Goal: Task Accomplishment & Management: Complete application form

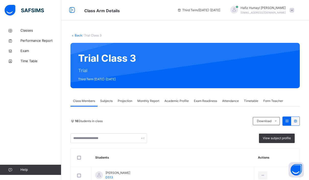
click at [127, 103] on span "Projection" at bounding box center [125, 101] width 15 height 5
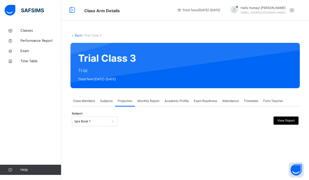
click at [207, 103] on span "Exam Readiness" at bounding box center [205, 101] width 23 height 5
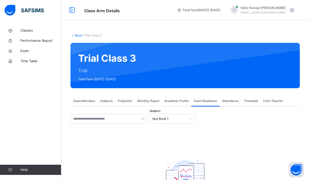
scroll to position [14, 0]
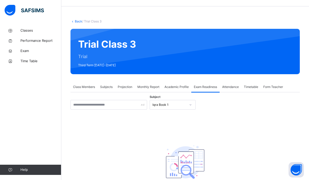
click at [189, 110] on div "Subject Iqra Book 1 There are currently no records. × Mark as ready for exam Ex…" at bounding box center [186, 148] width 230 height 96
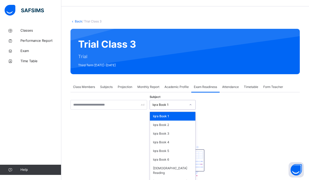
click at [188, 103] on div at bounding box center [190, 105] width 9 height 8
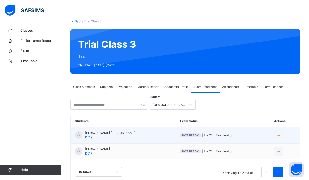
scroll to position [11, 0]
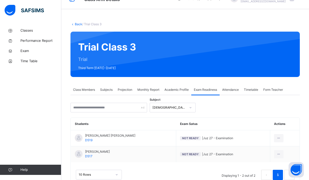
click at [181, 109] on div "[DEMOGRAPHIC_DATA] Memorisation" at bounding box center [170, 108] width 34 height 5
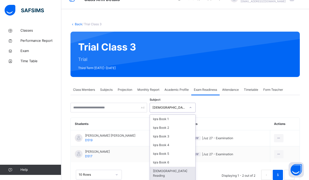
click at [176, 174] on div "[DEMOGRAPHIC_DATA] Reading" at bounding box center [172, 173] width 45 height 13
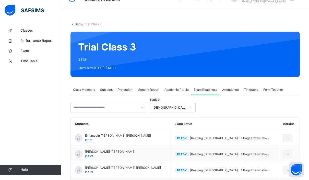
click at [163, 108] on div "[DEMOGRAPHIC_DATA] Reading" at bounding box center [170, 108] width 34 height 5
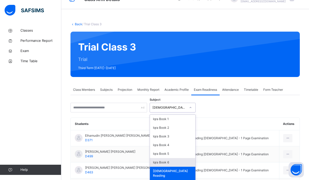
click at [164, 162] on div "Iqra Book 6" at bounding box center [172, 162] width 45 height 9
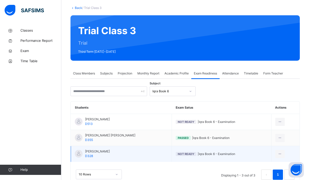
scroll to position [27, 0]
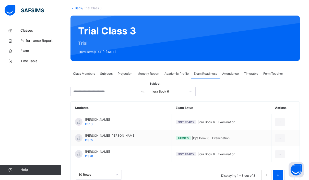
click at [172, 92] on div "Iqra Book 6" at bounding box center [170, 91] width 34 height 5
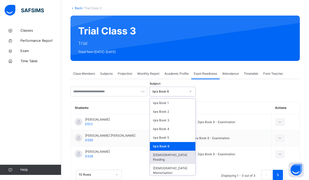
click at [182, 158] on div "[DEMOGRAPHIC_DATA] Reading" at bounding box center [172, 157] width 45 height 13
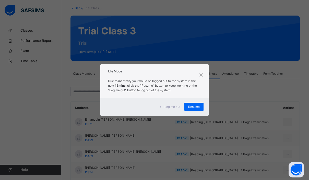
scroll to position [45, 0]
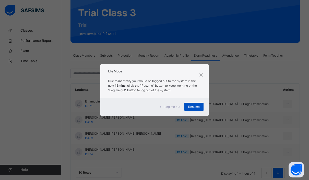
click at [197, 107] on span "Resume" at bounding box center [194, 107] width 12 height 5
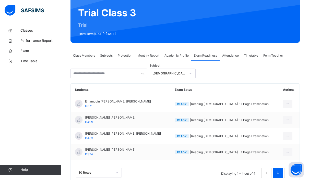
click at [132, 59] on div "Projection" at bounding box center [125, 56] width 20 height 10
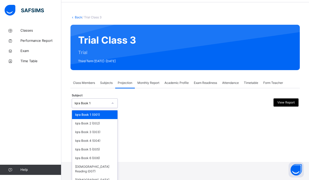
click at [103, 108] on div "Iqra Book 1" at bounding box center [95, 104] width 46 height 10
click at [215, 130] on div "Back / Trial Class 3 Trial Class 3 Trial Third Term 2024-2025 Class Members Sub…" at bounding box center [185, 72] width 248 height 180
click at [89, 103] on div "Iqra Book 1" at bounding box center [92, 103] width 34 height 5
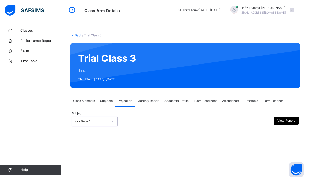
click at [105, 119] on div "Iqra Book 1" at bounding box center [92, 121] width 34 height 5
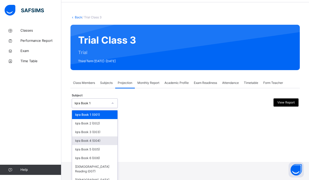
click at [107, 143] on div "Iqra Book 4 (004)" at bounding box center [94, 141] width 45 height 9
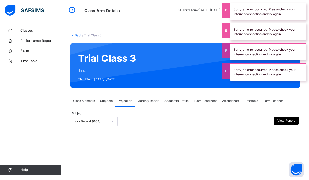
click at [95, 118] on div "Iqra Book 4 (004)" at bounding box center [90, 122] width 36 height 8
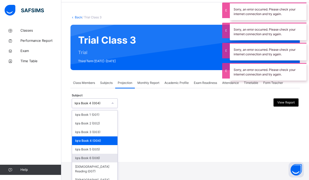
click at [98, 156] on div "Iqra Book 6 (006)" at bounding box center [94, 158] width 45 height 9
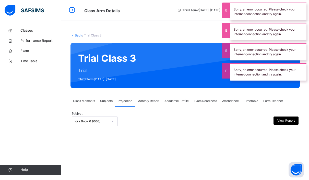
click at [88, 119] on div "Iqra Book 6 (006)" at bounding box center [92, 121] width 34 height 5
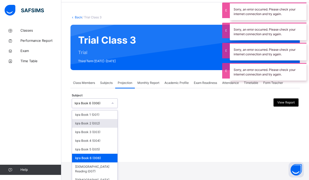
click at [92, 124] on div "Iqra Book 2 (002)" at bounding box center [94, 123] width 45 height 9
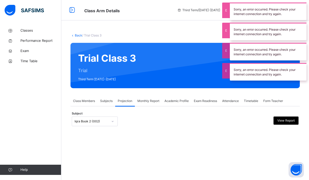
click at [99, 118] on div "Iqra Book 2 (002)" at bounding box center [90, 122] width 36 height 8
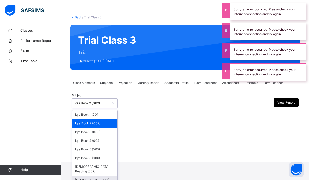
click at [100, 176] on div "Quran Memorisation (008)" at bounding box center [94, 182] width 45 height 13
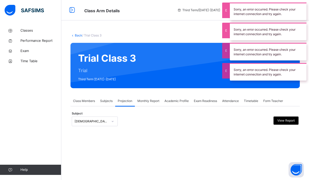
scroll to position [0, 0]
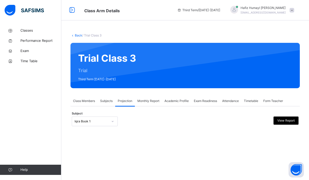
click at [109, 114] on div "**********" at bounding box center [186, 119] width 230 height 25
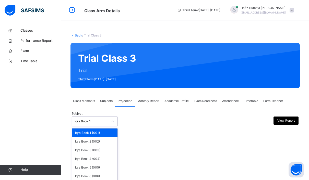
click at [101, 118] on div "Iqra Book 1" at bounding box center [90, 122] width 36 height 8
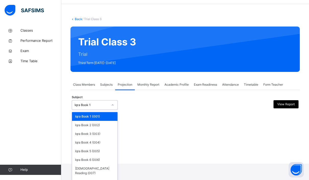
scroll to position [18, 0]
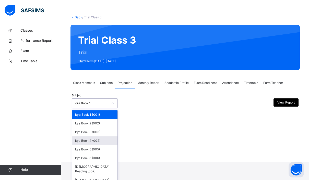
click at [157, 141] on div "Back / Trial Class 3 Trial Class 3 Trial Third Term 2024-2025 Class Members Sub…" at bounding box center [185, 72] width 248 height 180
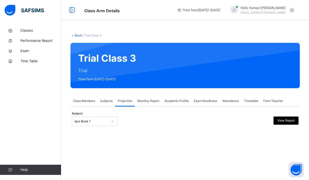
click at [189, 139] on div "Back / Trial Class 3 Trial Class 3 Trial Third Term 2024-2025 Class Members Sub…" at bounding box center [185, 90] width 248 height 180
click at [151, 99] on span "Monthly Report" at bounding box center [149, 101] width 22 height 5
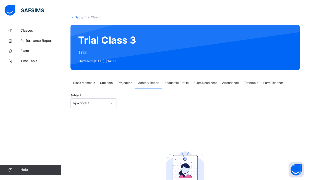
click at [126, 86] on div "Projection" at bounding box center [125, 83] width 20 height 10
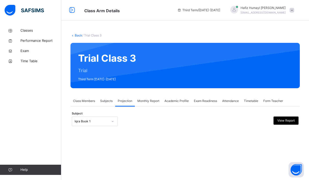
click at [107, 119] on div "Iqra Book 1" at bounding box center [92, 121] width 34 height 5
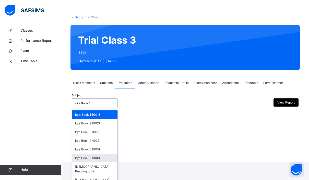
click at [102, 156] on div "Iqra Book 6 (006)" at bounding box center [94, 158] width 45 height 9
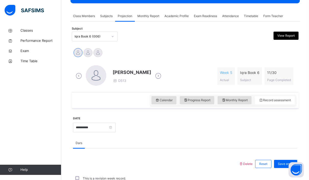
scroll to position [82, 0]
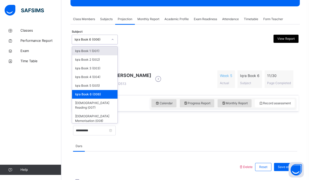
click at [102, 39] on div "Iqra Book 6 (006)" at bounding box center [92, 39] width 34 height 5
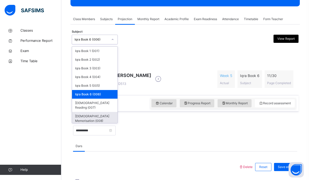
click at [107, 114] on div "Quran Memorisation (008)" at bounding box center [94, 118] width 45 height 13
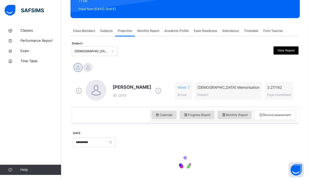
scroll to position [70, 0]
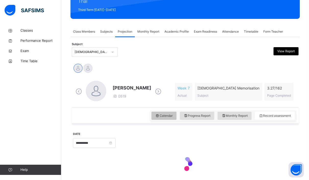
click at [175, 119] on div "Calendar" at bounding box center [164, 116] width 25 height 8
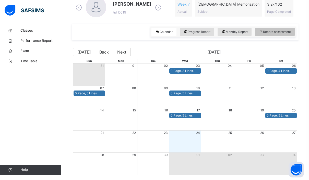
click at [267, 31] on span "Record assessment" at bounding box center [275, 32] width 32 height 5
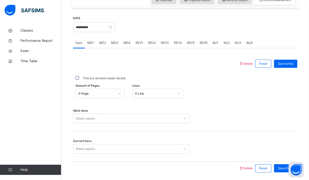
scroll to position [185, 0]
click at [112, 93] on div "0 Page" at bounding box center [96, 94] width 37 height 5
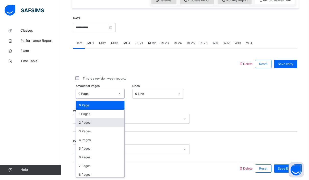
scroll to position [0, 0]
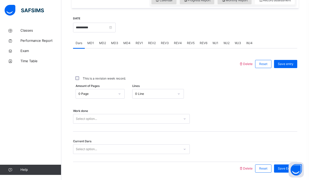
click at [151, 99] on div "Amount of Pages 0 Page Lines 0 Line" at bounding box center [185, 94] width 224 height 15
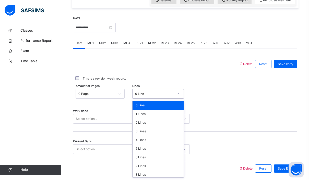
click at [158, 94] on div "0 Line" at bounding box center [154, 94] width 39 height 5
click at [149, 144] on div "4 Lines" at bounding box center [158, 140] width 51 height 9
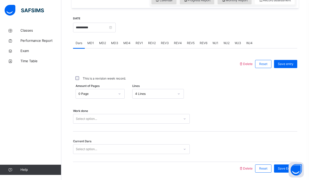
click at [158, 113] on div "Work done Select option..." at bounding box center [185, 116] width 224 height 30
click at [157, 120] on div "Select option..." at bounding box center [126, 119] width 107 height 8
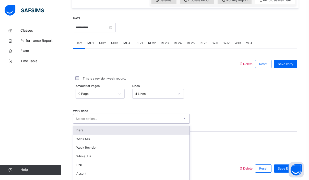
click at [159, 128] on div "Dars" at bounding box center [131, 130] width 116 height 9
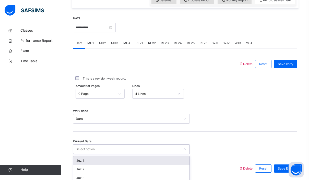
click at [152, 146] on div "Select option..." at bounding box center [126, 150] width 107 height 8
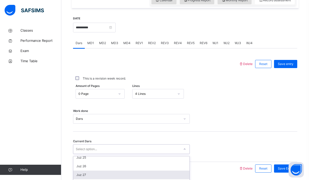
scroll to position [213, 0]
click at [124, 177] on div "Juz 27" at bounding box center [131, 174] width 116 height 9
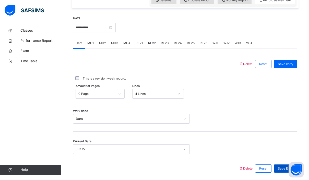
click at [291, 167] on span "Save Entry" at bounding box center [286, 169] width 16 height 5
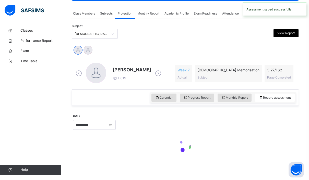
scroll to position [70, 0]
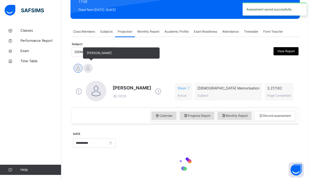
click at [89, 67] on div at bounding box center [88, 68] width 9 height 9
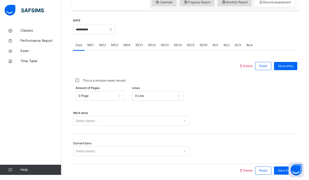
scroll to position [184, 0]
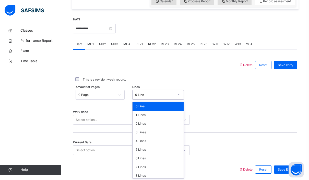
click at [161, 94] on div "0 Line" at bounding box center [154, 95] width 39 height 5
click at [157, 140] on div "4 Lines" at bounding box center [158, 141] width 51 height 9
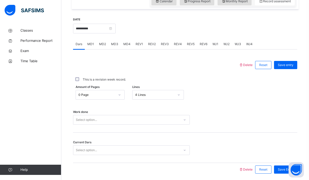
scroll to position [185, 0]
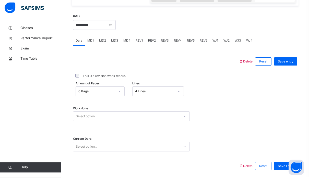
click at [163, 120] on div "Select option..." at bounding box center [126, 119] width 107 height 8
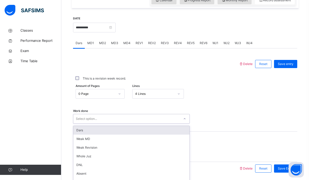
click at [150, 128] on div "Dars" at bounding box center [131, 130] width 116 height 9
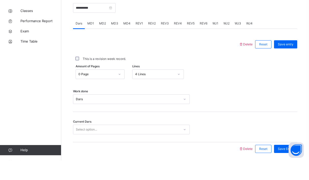
click at [151, 146] on div "Select option..." at bounding box center [126, 150] width 107 height 8
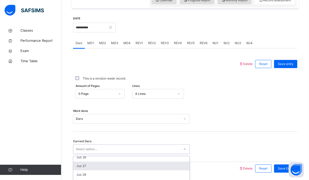
scroll to position [221, 0]
click at [133, 165] on div "Juz 27" at bounding box center [131, 166] width 116 height 9
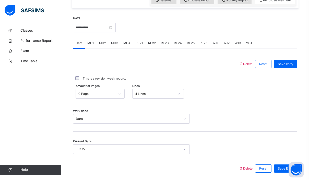
click at [170, 143] on div "Current Dars Juz 27" at bounding box center [185, 147] width 224 height 30
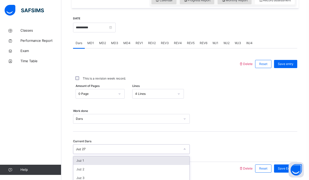
click at [170, 147] on div "Juz 27" at bounding box center [128, 149] width 105 height 5
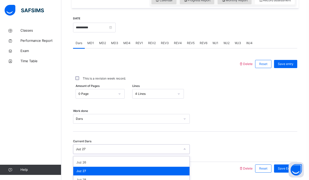
scroll to position [211, 0]
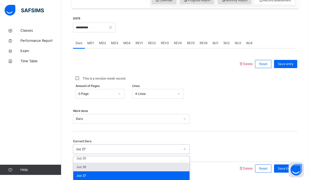
click at [153, 168] on div "Juz 26" at bounding box center [131, 167] width 116 height 9
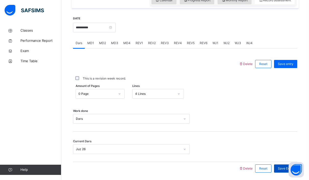
click at [289, 169] on span "Save Entry" at bounding box center [286, 169] width 16 height 5
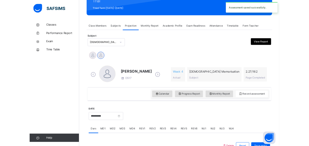
scroll to position [72, 0]
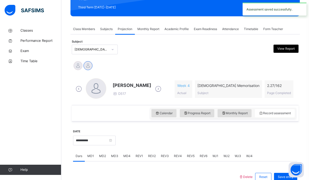
click at [227, 134] on div at bounding box center [206, 140] width 177 height 22
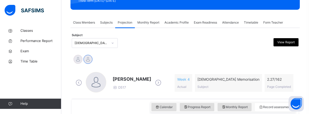
scroll to position [82, 0]
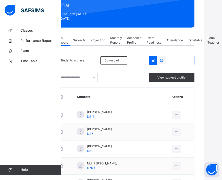
scroll to position [78, 18]
